Goal: Task Accomplishment & Management: Manage account settings

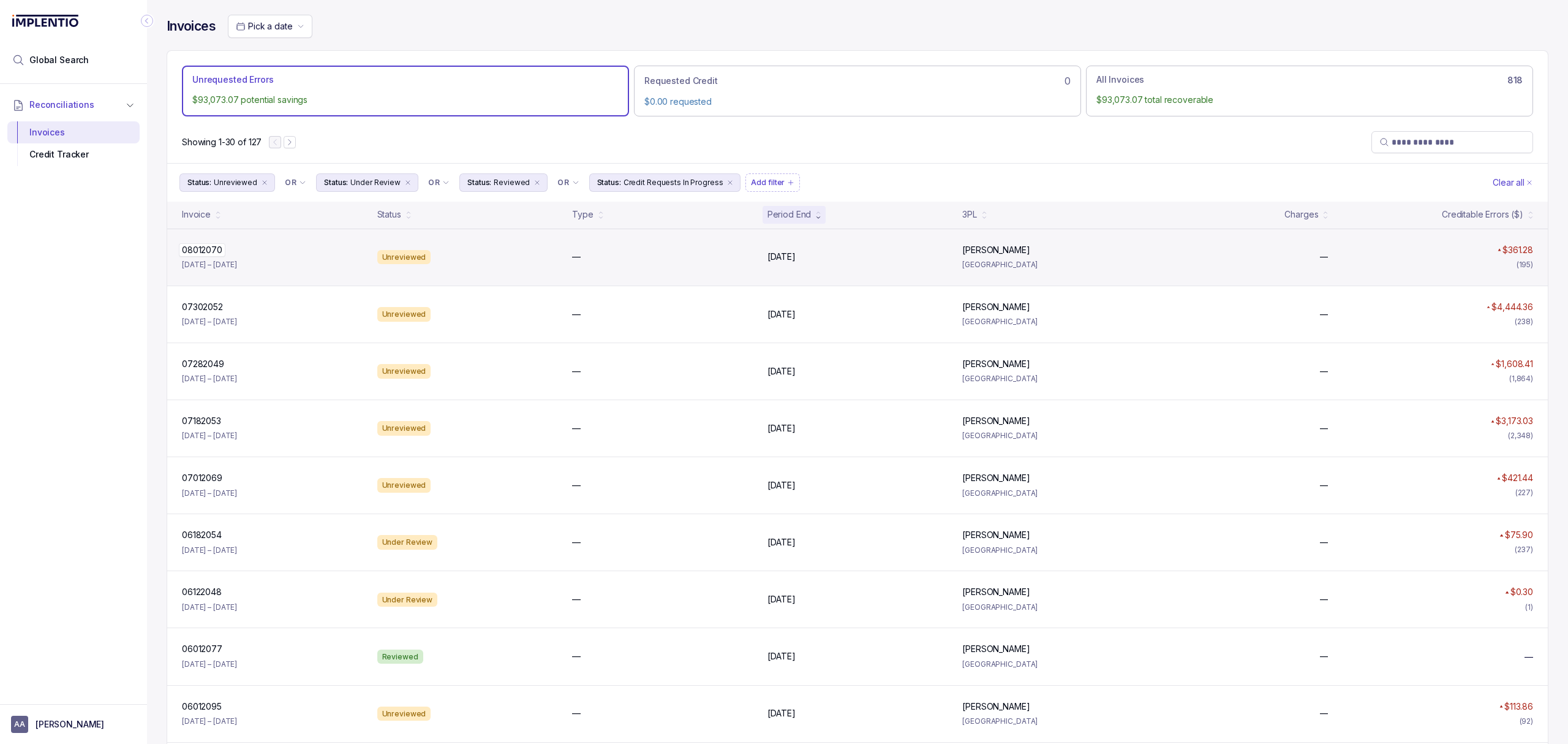
click at [202, 253] on p "08012070" at bounding box center [202, 250] width 46 height 13
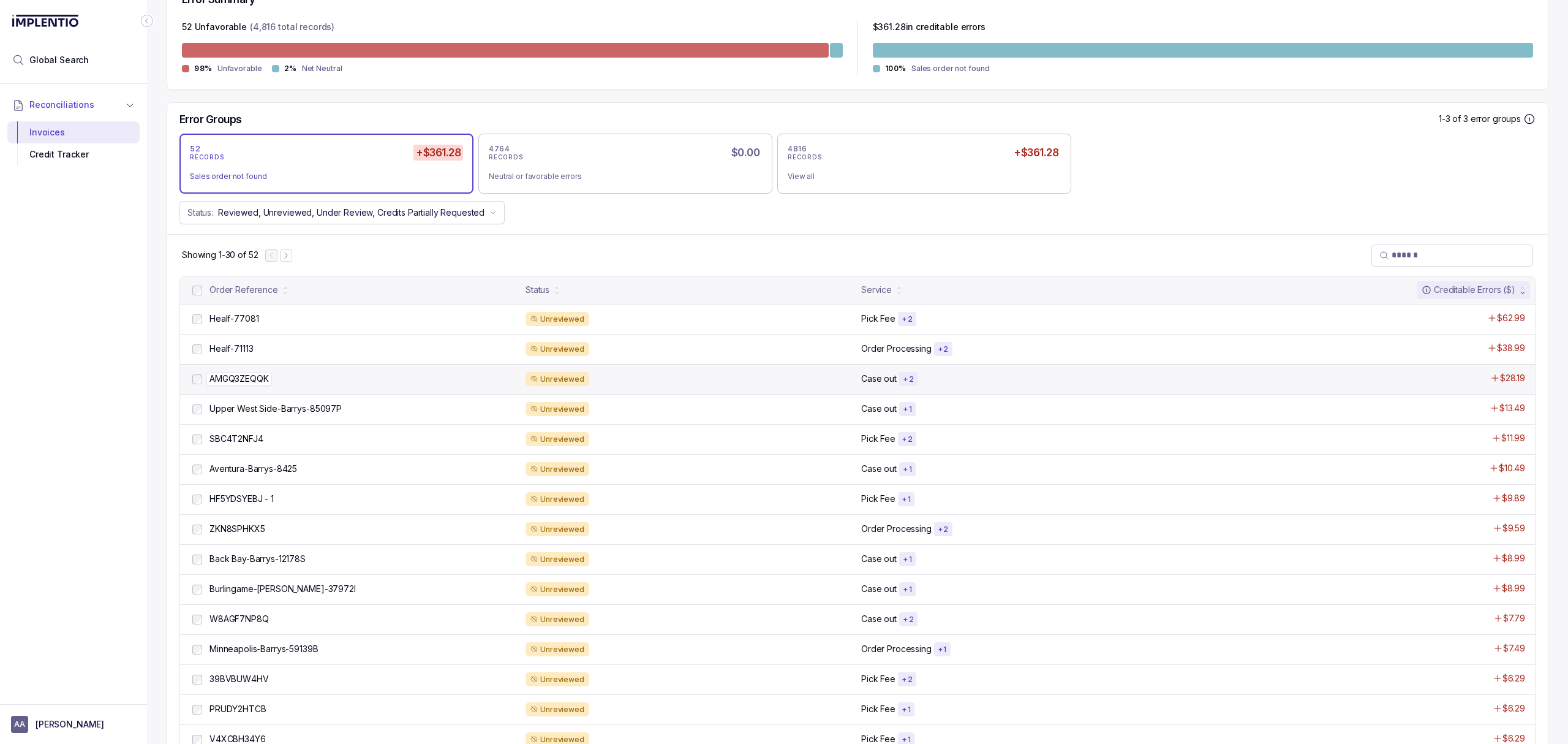
scroll to position [327, 0]
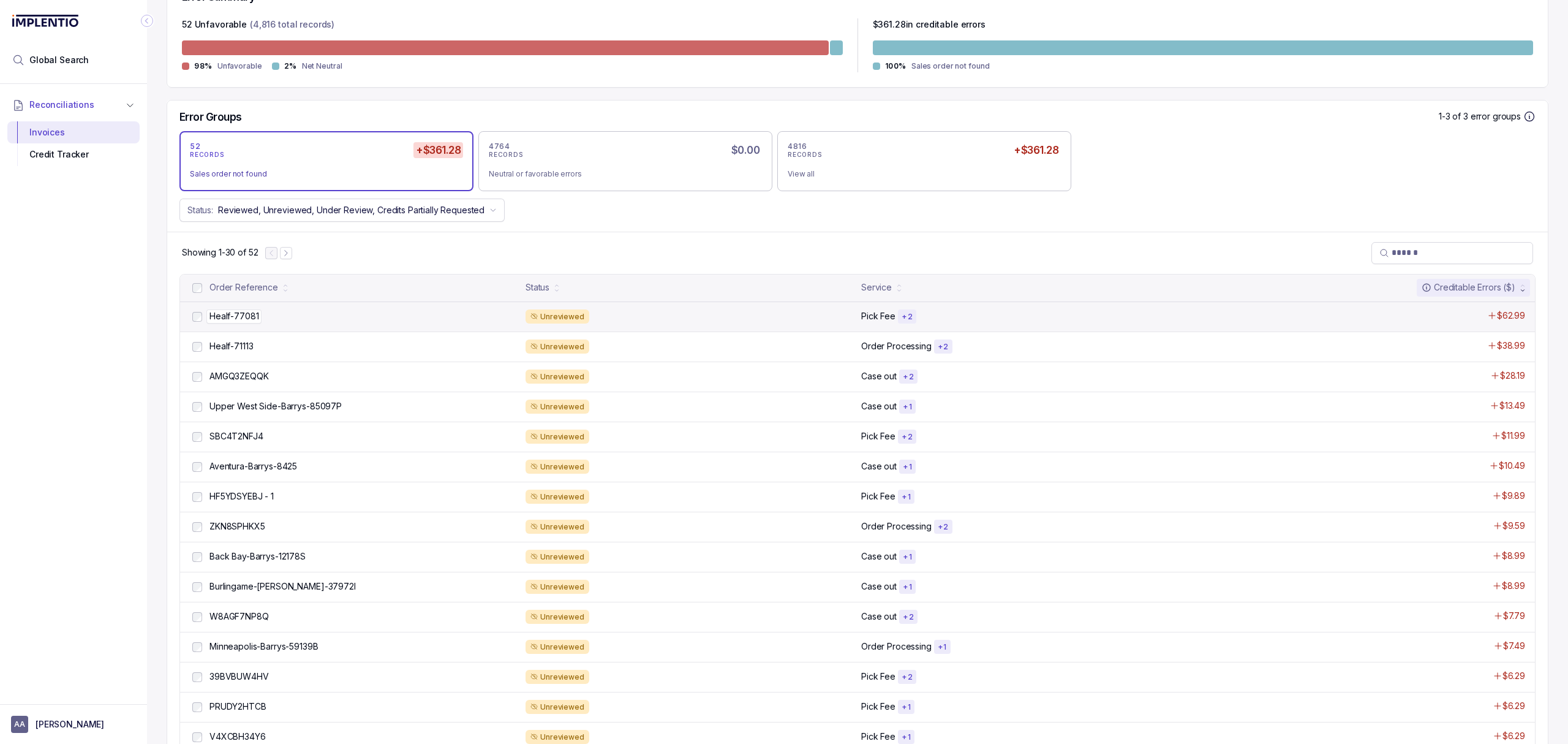
click at [249, 314] on p "Healf-77081" at bounding box center [234, 316] width 55 height 13
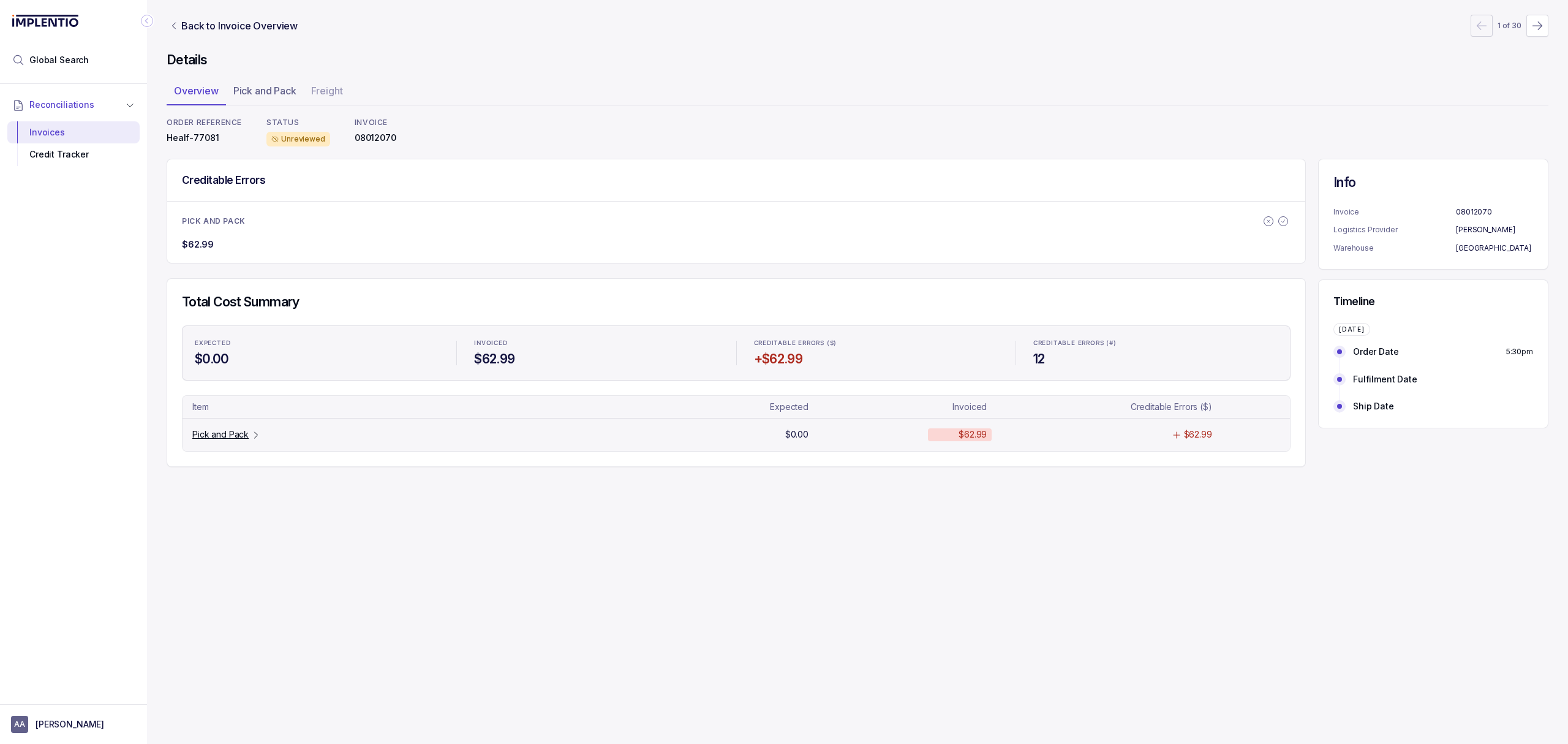
click at [201, 434] on p "Pick and Pack" at bounding box center [220, 434] width 56 height 12
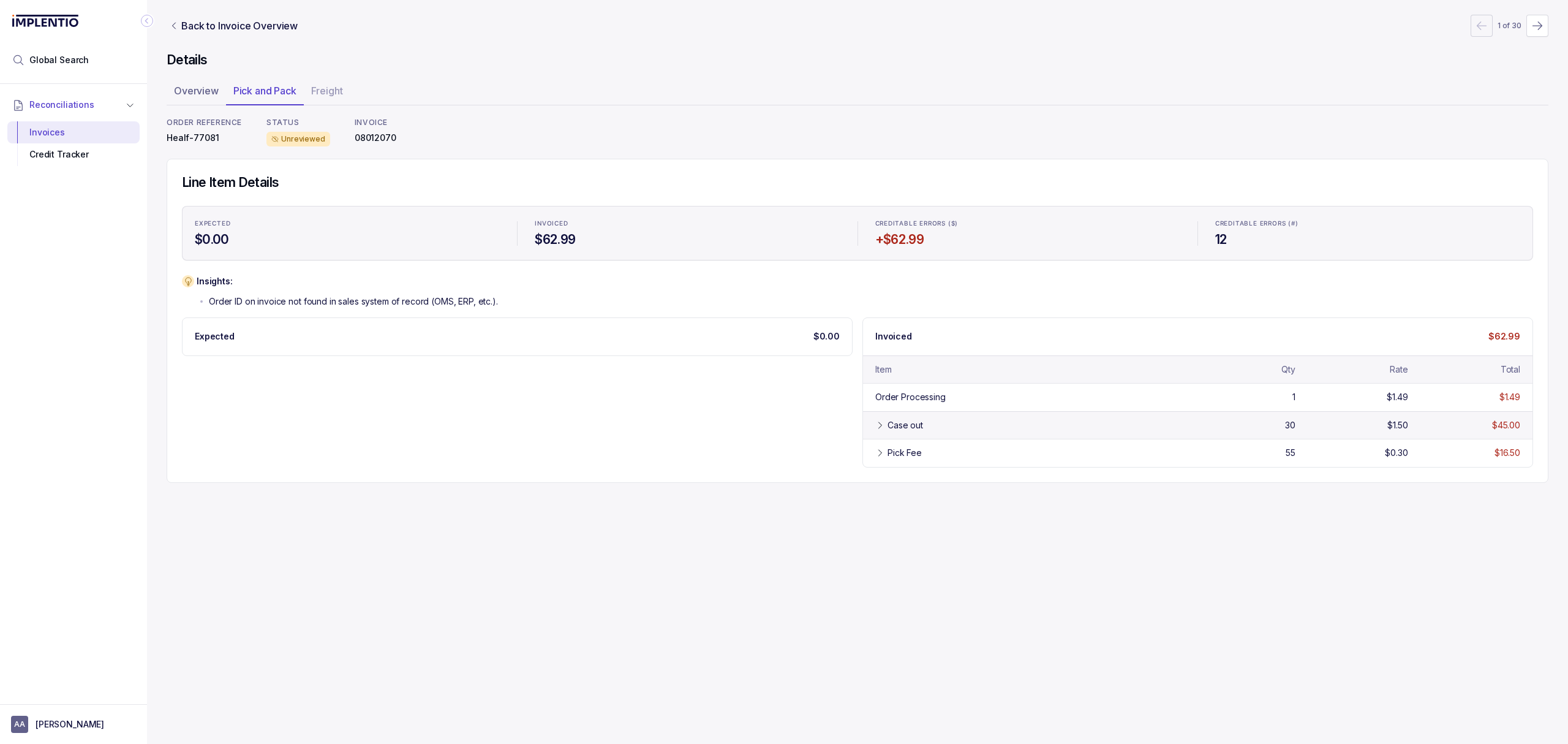
click at [888, 431] on div "Case out" at bounding box center [906, 425] width 36 height 12
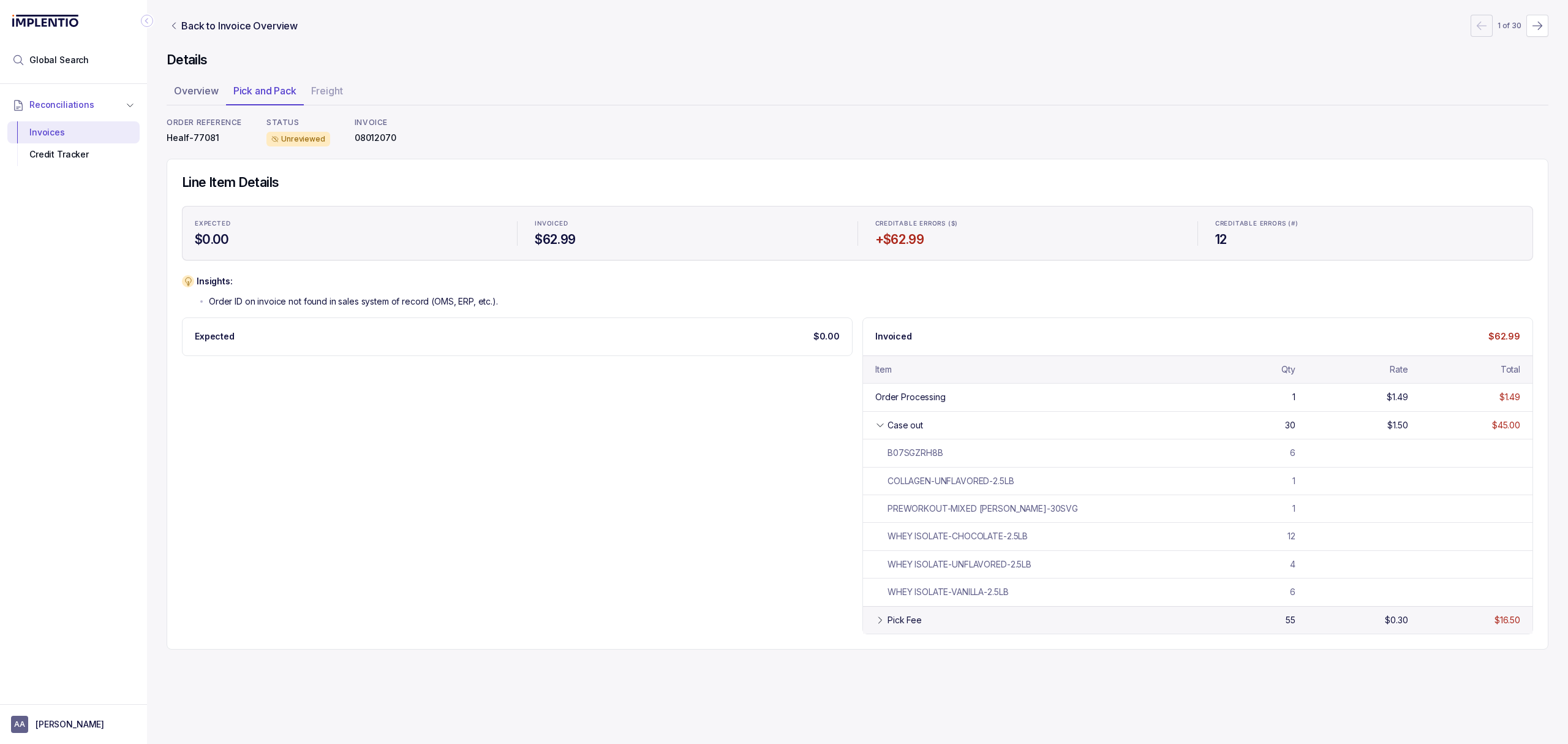
click at [910, 625] on div "Pick Fee" at bounding box center [905, 620] width 34 height 12
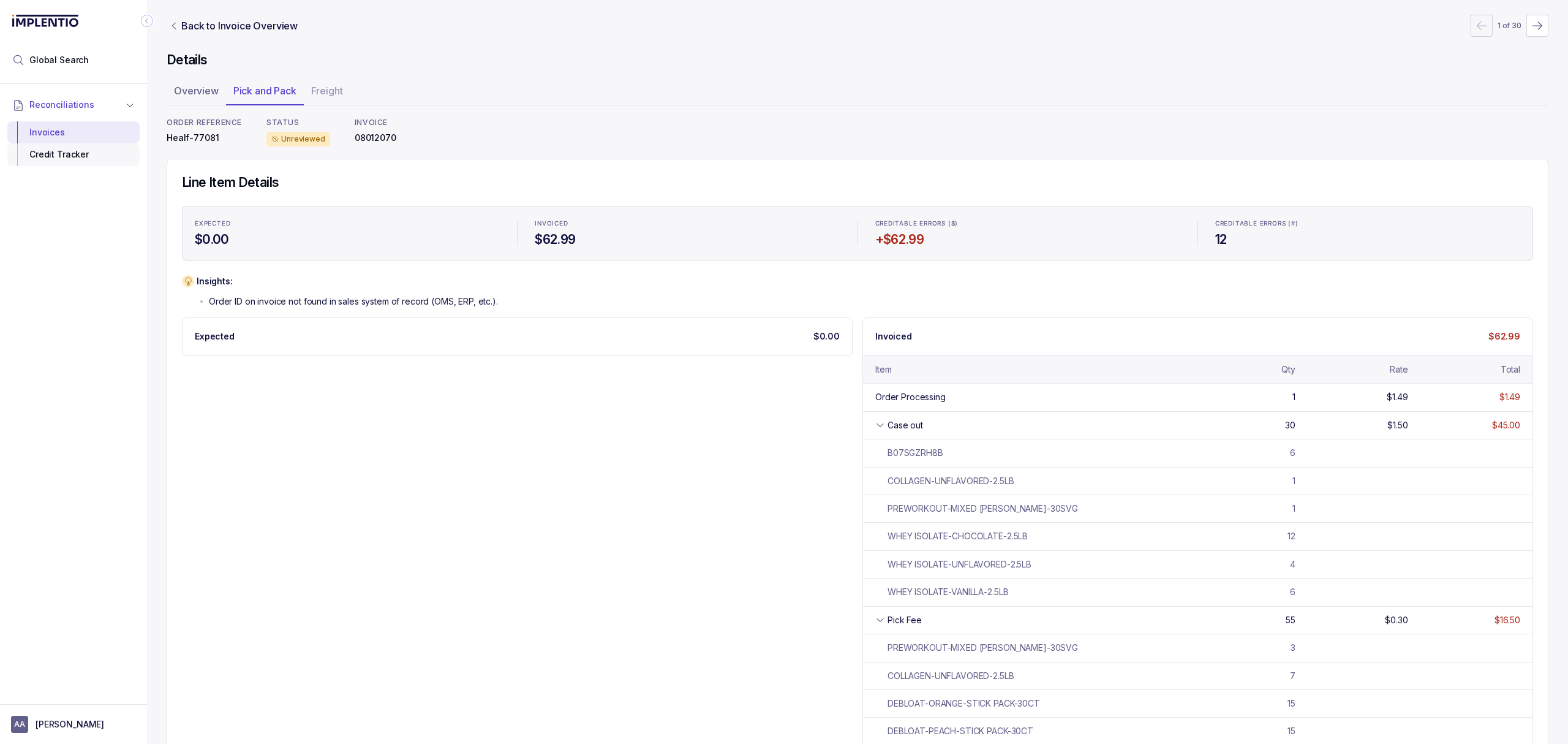
click at [69, 160] on div "Credit Tracker" at bounding box center [73, 155] width 113 height 22
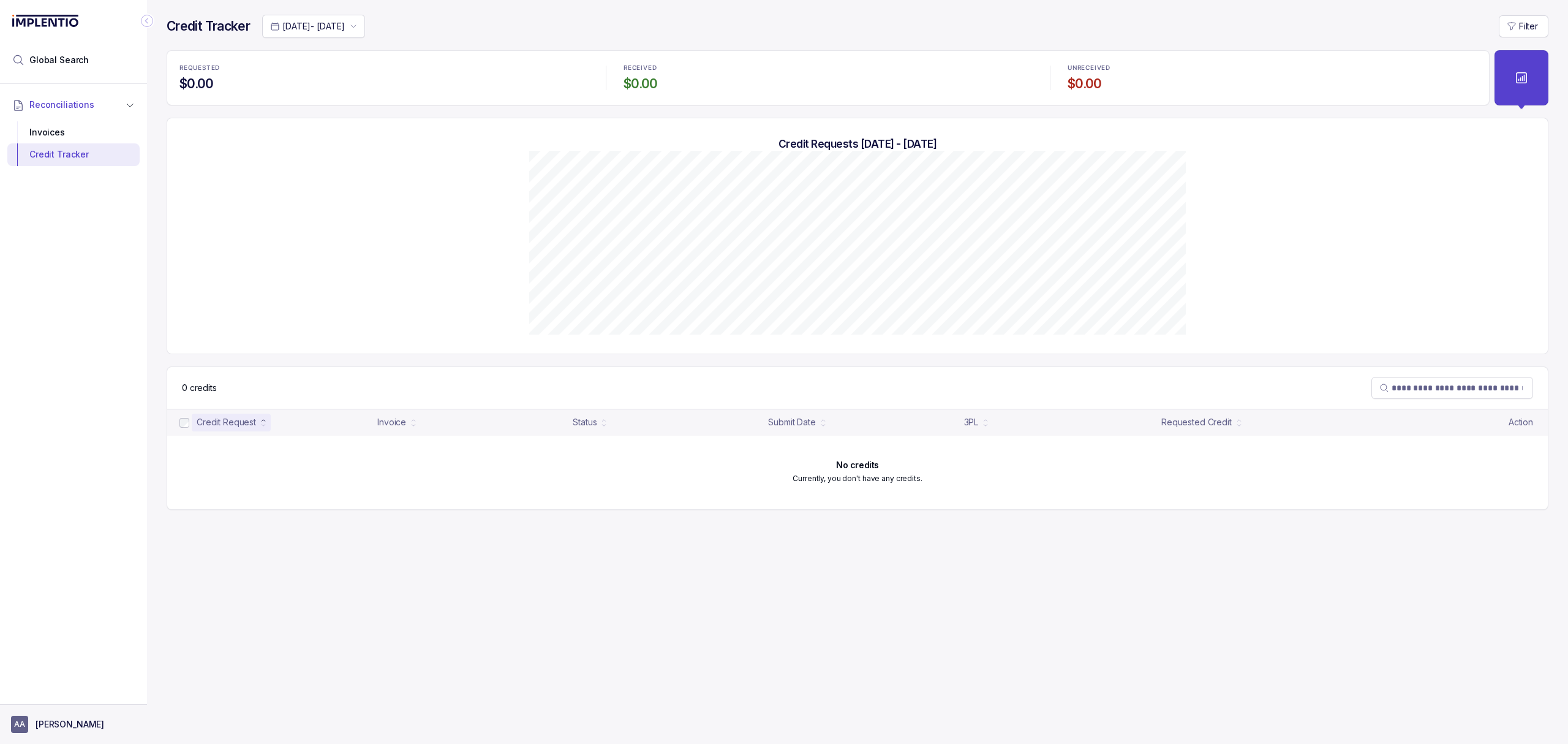
click at [40, 715] on aside "AA [PERSON_NAME]" at bounding box center [73, 724] width 147 height 40
click at [52, 725] on p "[PERSON_NAME]" at bounding box center [70, 724] width 69 height 12
click at [52, 704] on p "Logout" at bounding box center [81, 697] width 102 height 12
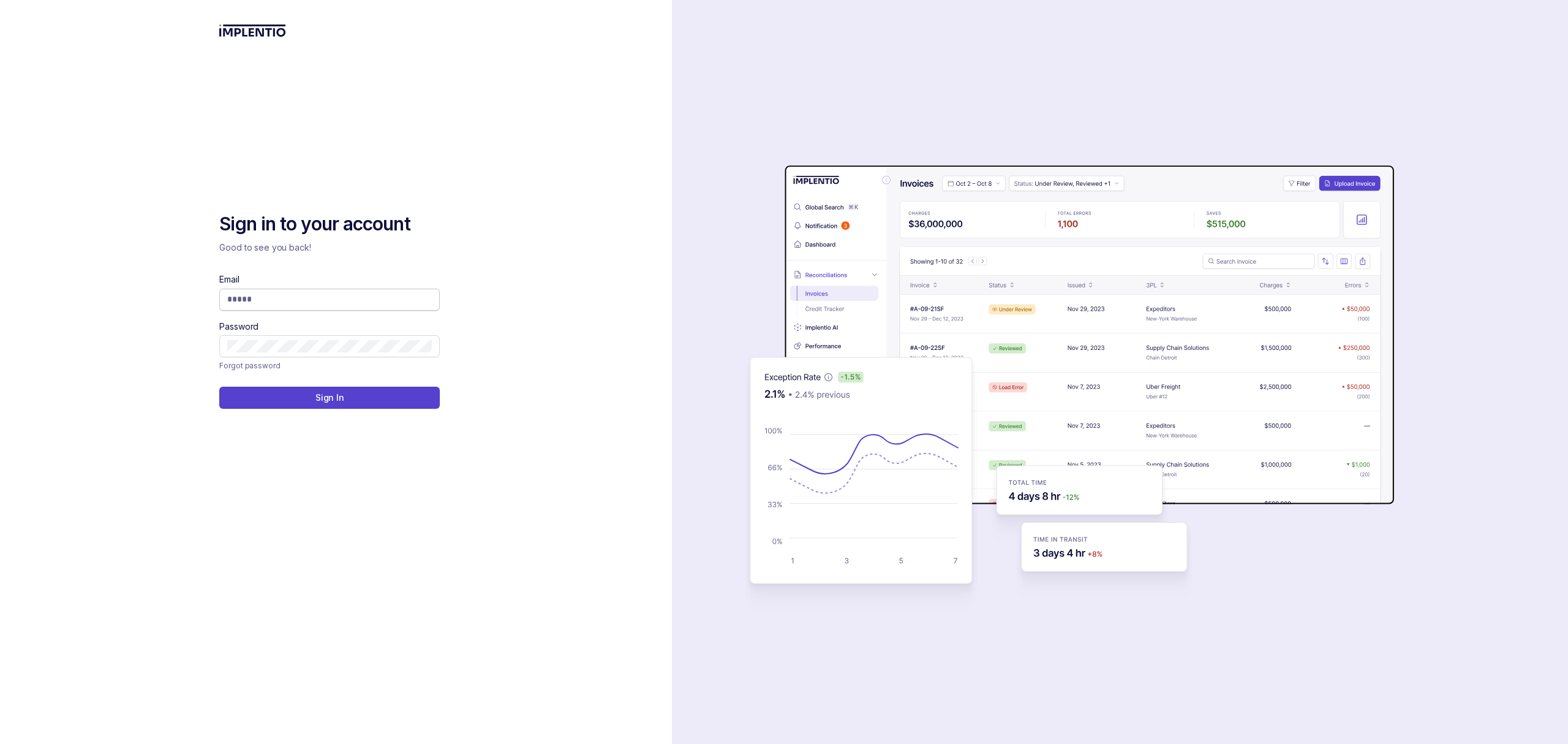
click at [249, 299] on input "Email" at bounding box center [330, 299] width 205 height 12
click at [0, 743] on com-1password-button at bounding box center [0, 744] width 0 height 0
click at [295, 304] on input "Email" at bounding box center [330, 299] width 205 height 12
type input "**********"
